Goal: Task Accomplishment & Management: Complete application form

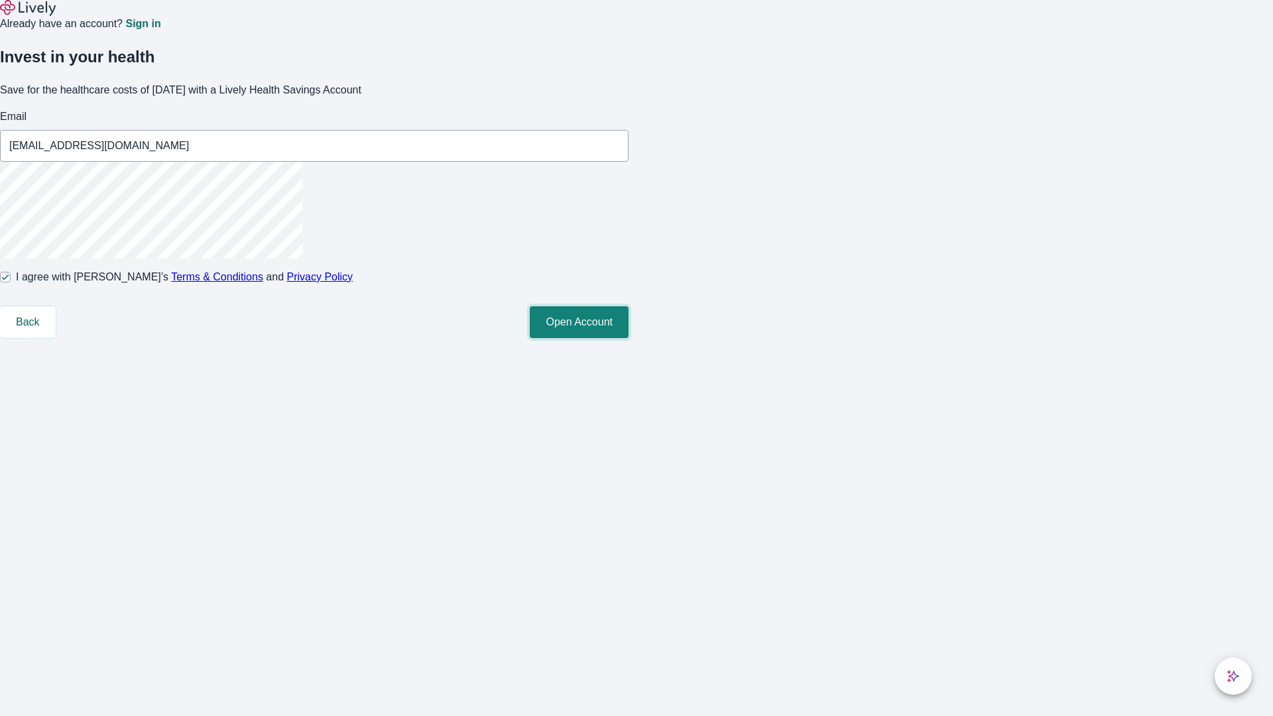
click at [629, 338] on button "Open Account" at bounding box center [579, 322] width 99 height 32
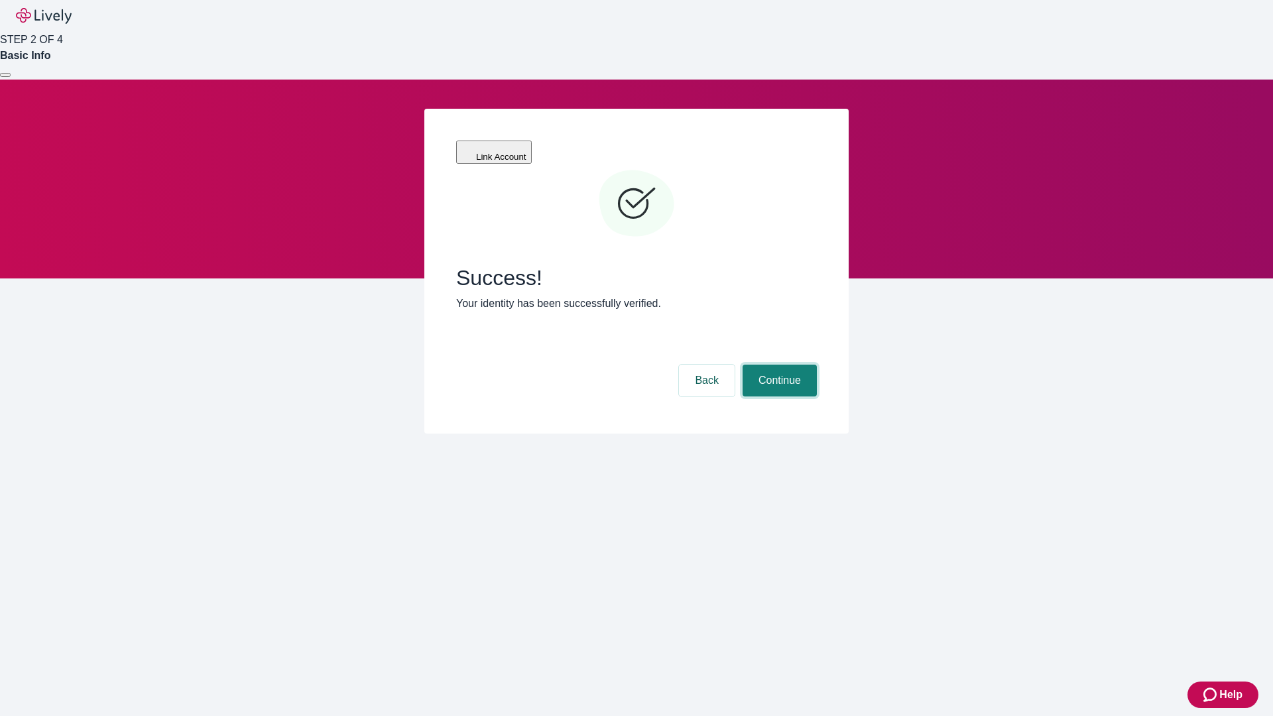
click at [778, 365] on button "Continue" at bounding box center [780, 381] width 74 height 32
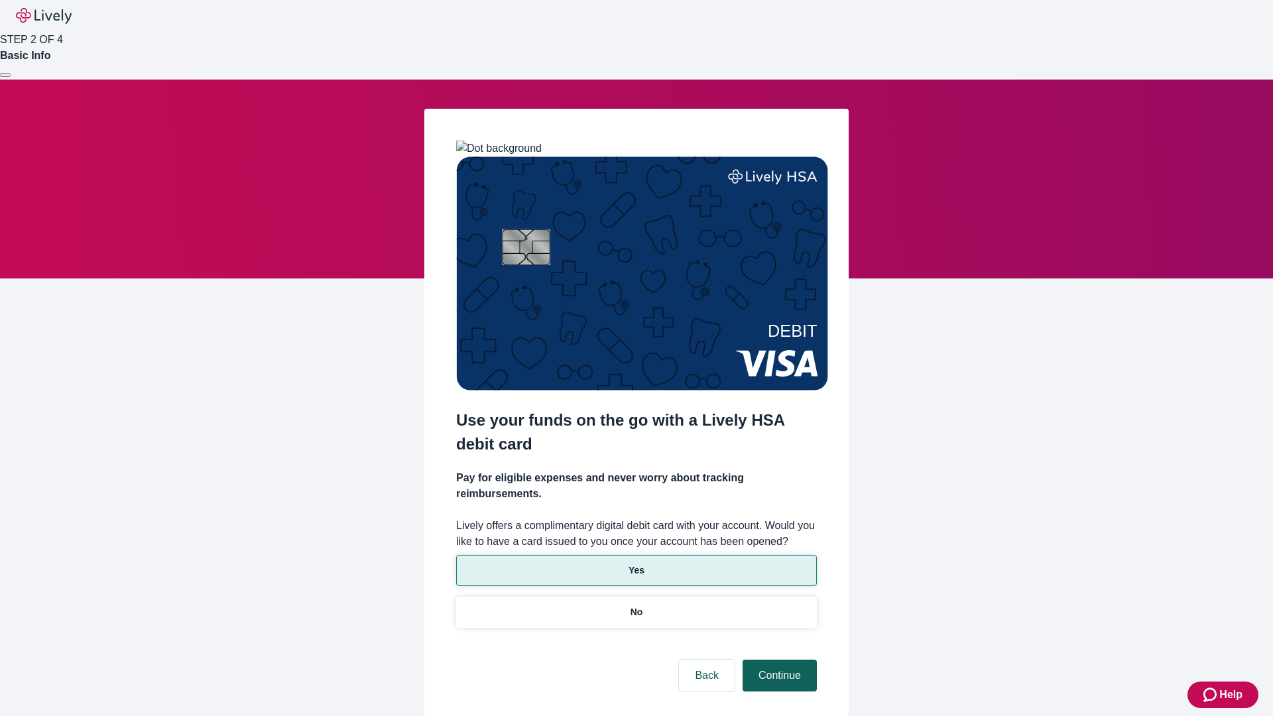
click at [636, 564] on p "Yes" at bounding box center [637, 571] width 16 height 14
click at [778, 660] on button "Continue" at bounding box center [780, 676] width 74 height 32
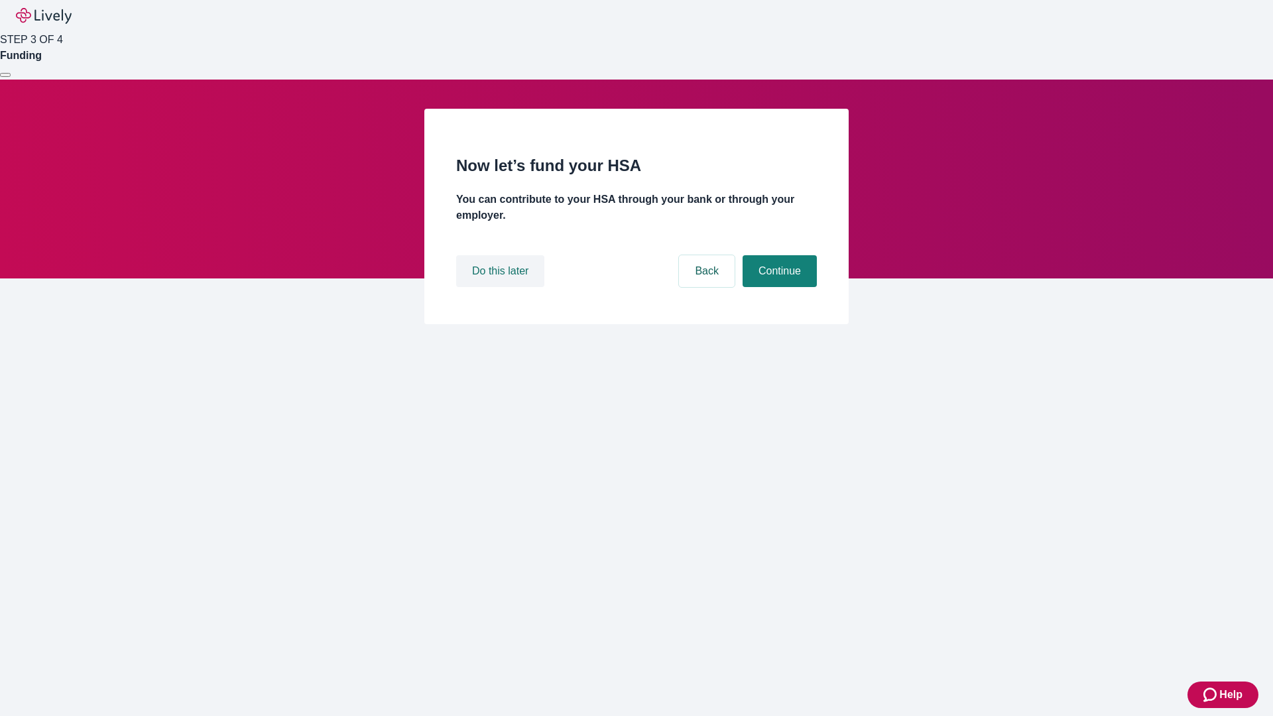
click at [502, 287] on button "Do this later" at bounding box center [500, 271] width 88 height 32
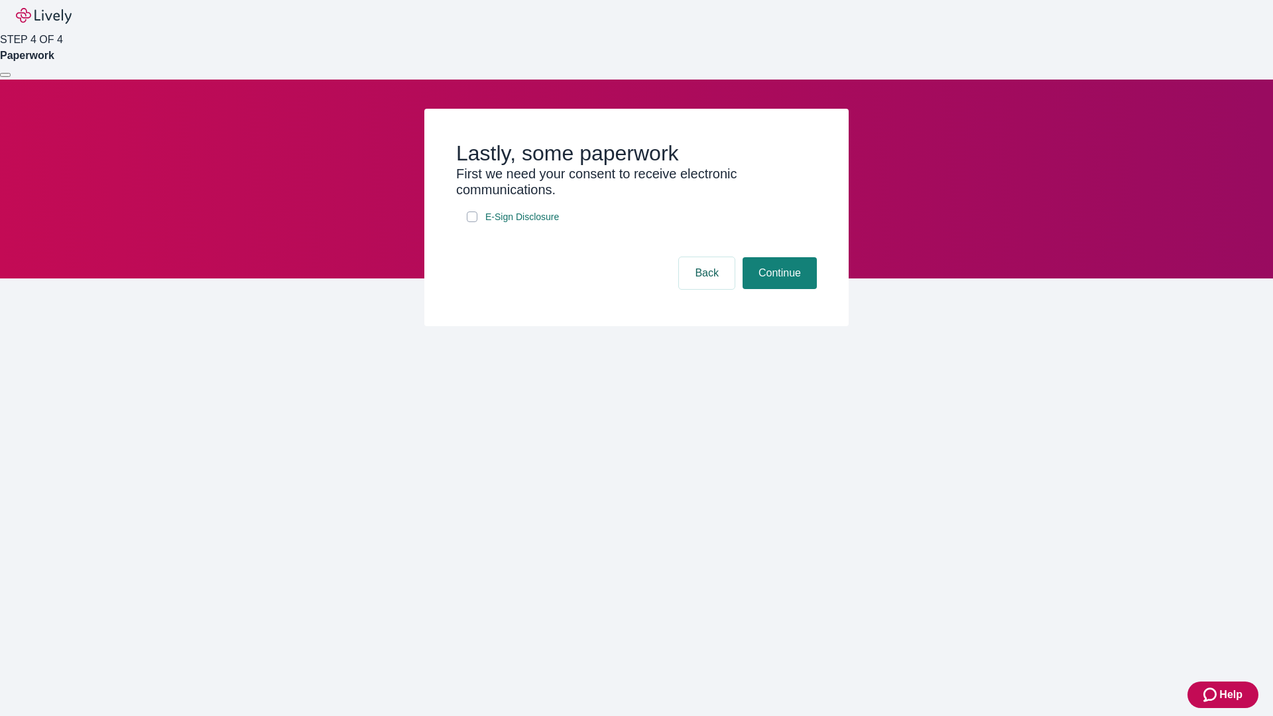
click at [472, 222] on input "E-Sign Disclosure" at bounding box center [472, 217] width 11 height 11
checkbox input "true"
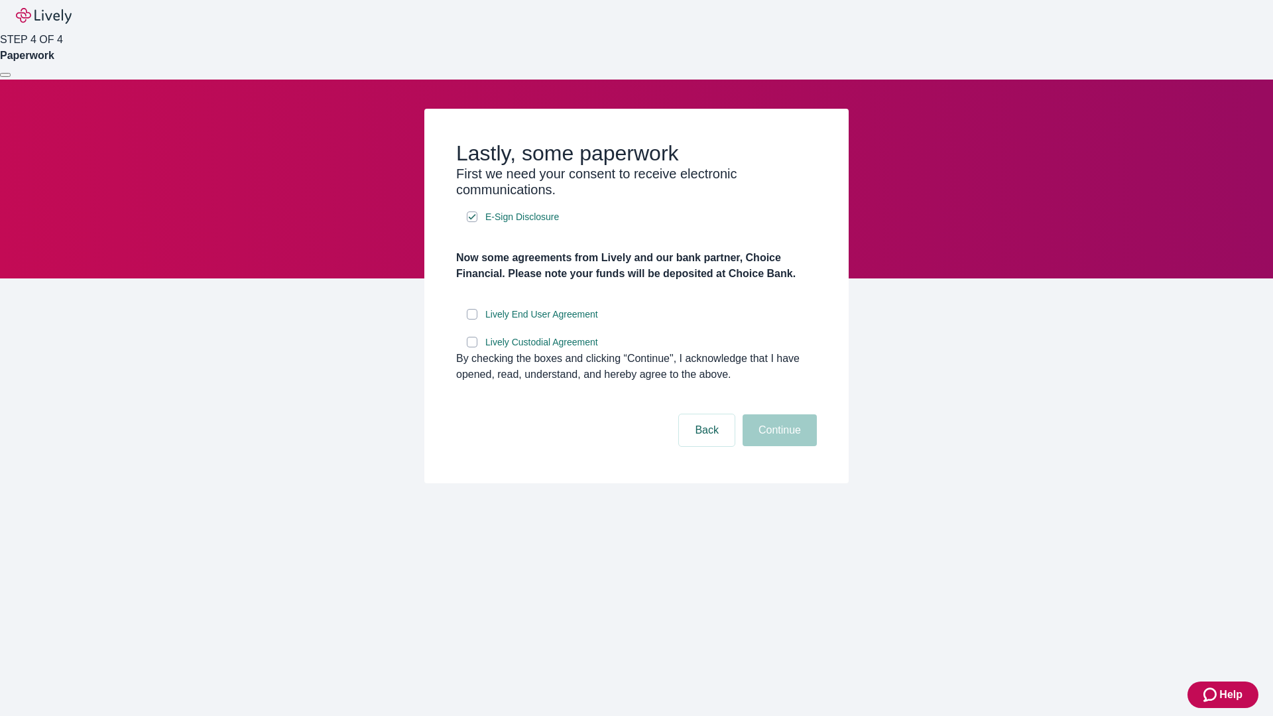
click at [472, 320] on input "Lively End User Agreement" at bounding box center [472, 314] width 11 height 11
checkbox input "true"
click at [472, 347] on input "Lively Custodial Agreement" at bounding box center [472, 342] width 11 height 11
checkbox input "true"
click at [778, 446] on button "Continue" at bounding box center [780, 430] width 74 height 32
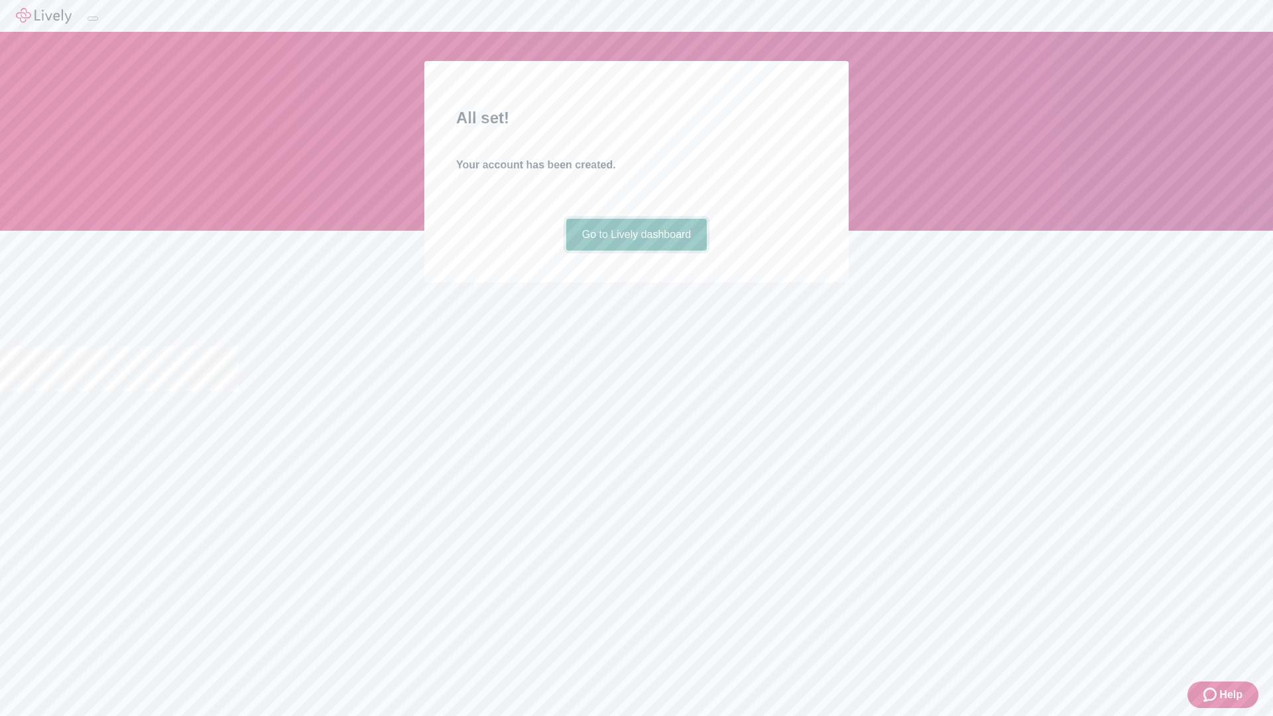
click at [636, 251] on link "Go to Lively dashboard" at bounding box center [636, 235] width 141 height 32
